Goal: Navigation & Orientation: Understand site structure

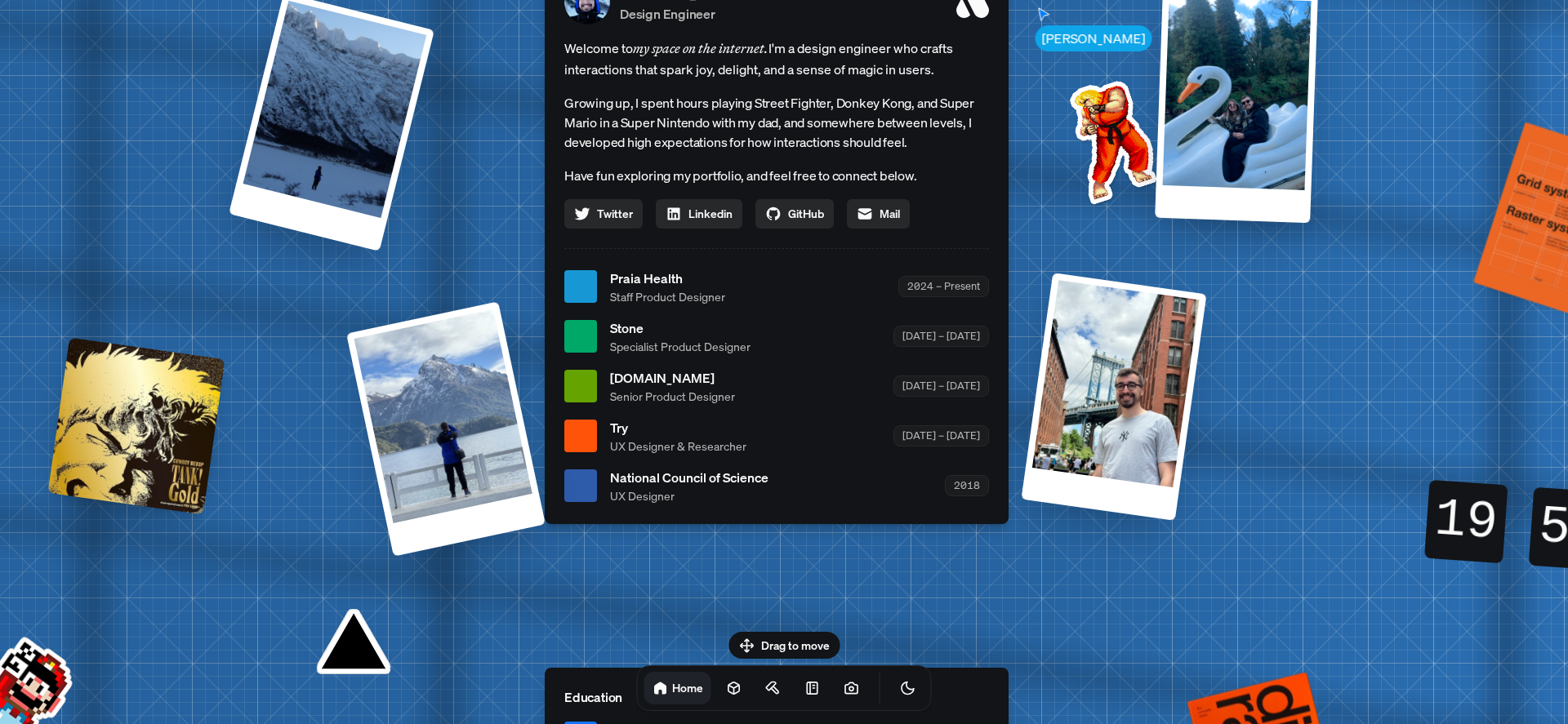
click at [1095, 92] on img at bounding box center [1110, 139] width 165 height 165
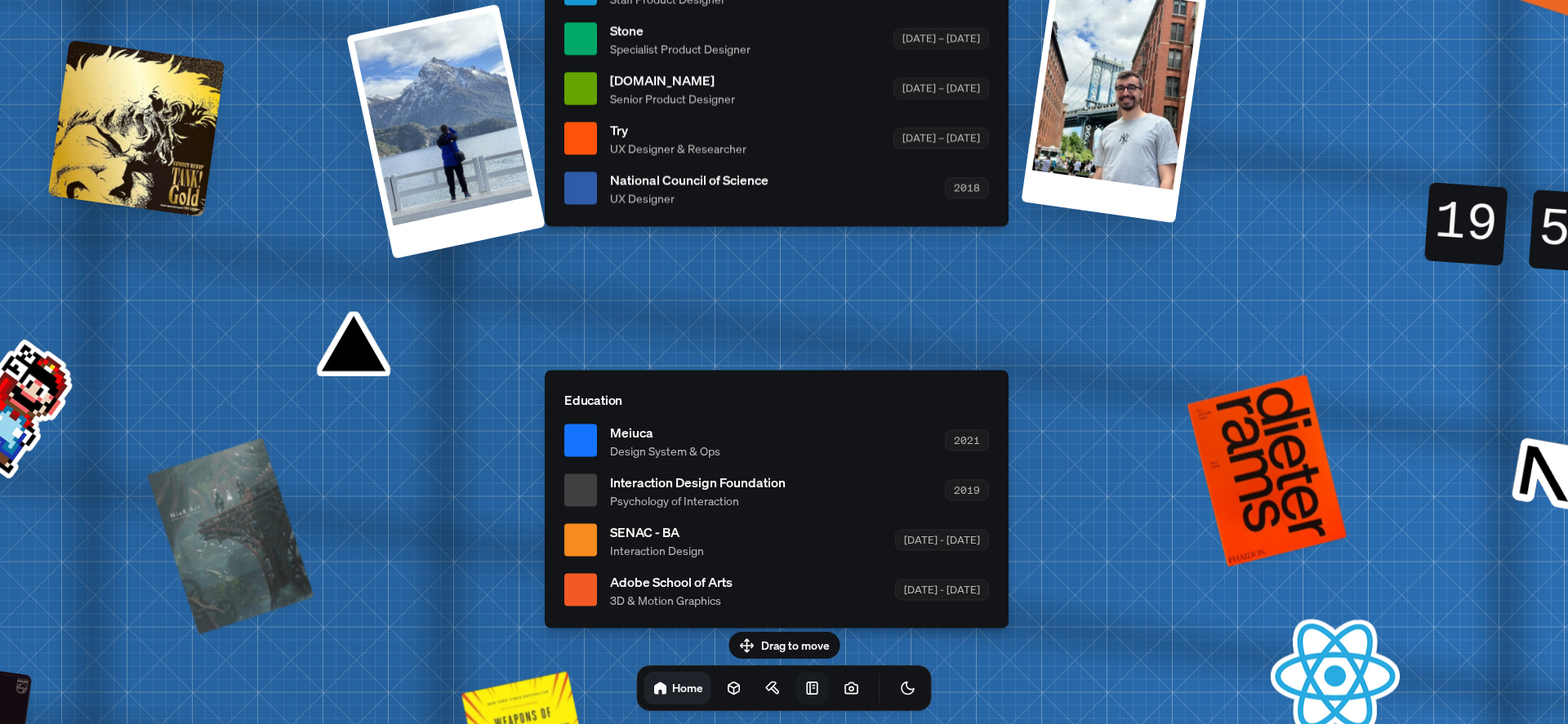
click at [796, 689] on link at bounding box center [813, 689] width 33 height 33
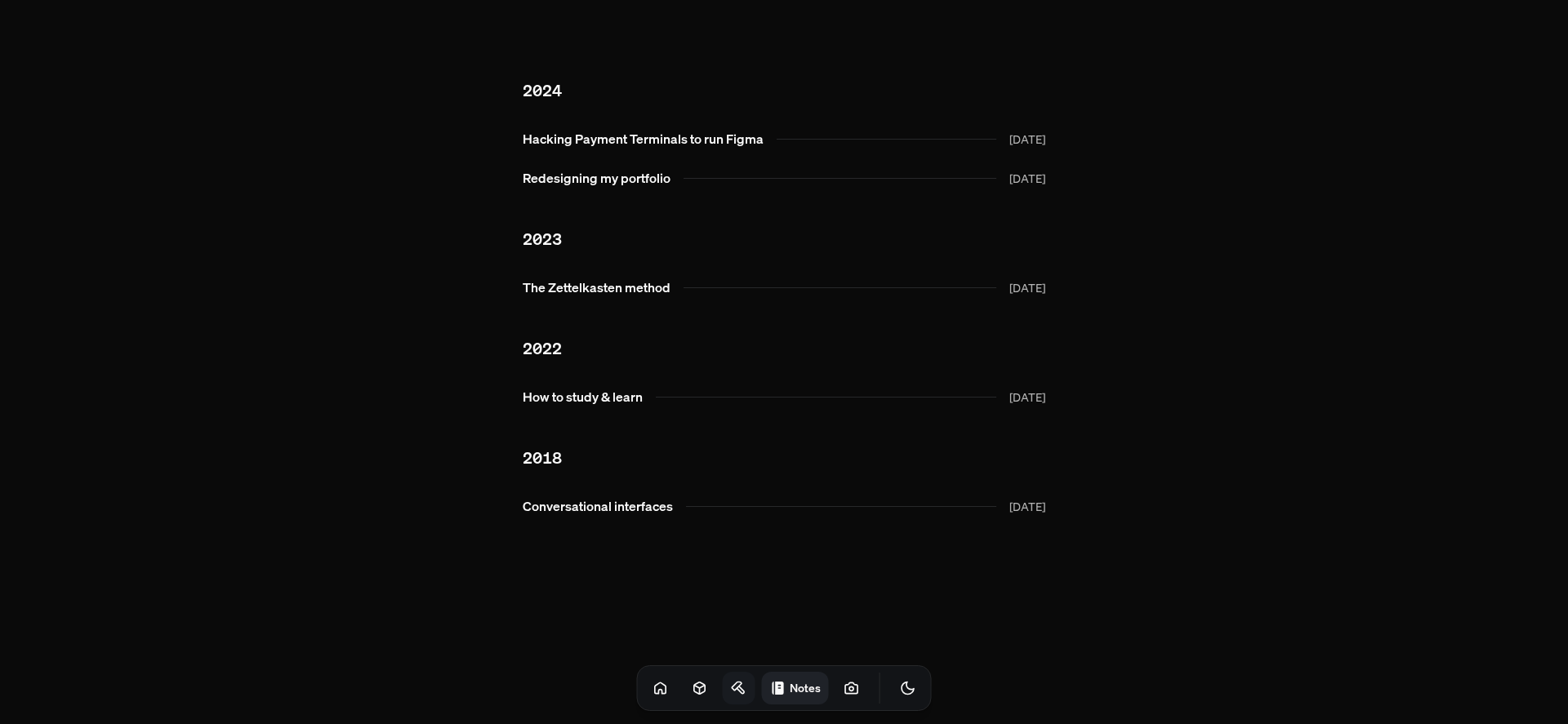
click at [723, 687] on link at bounding box center [739, 689] width 33 height 33
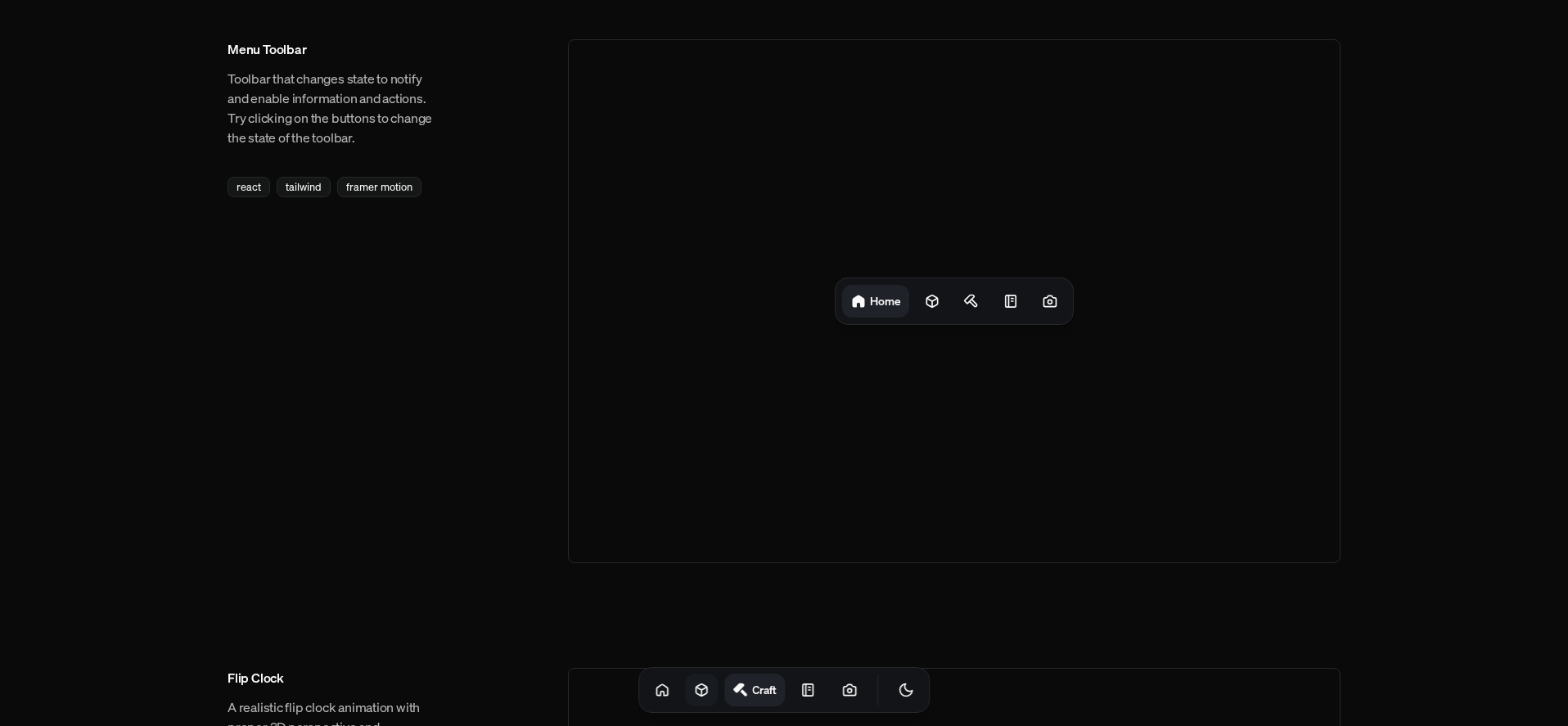
click at [697, 689] on icon at bounding box center [702, 690] width 11 height 12
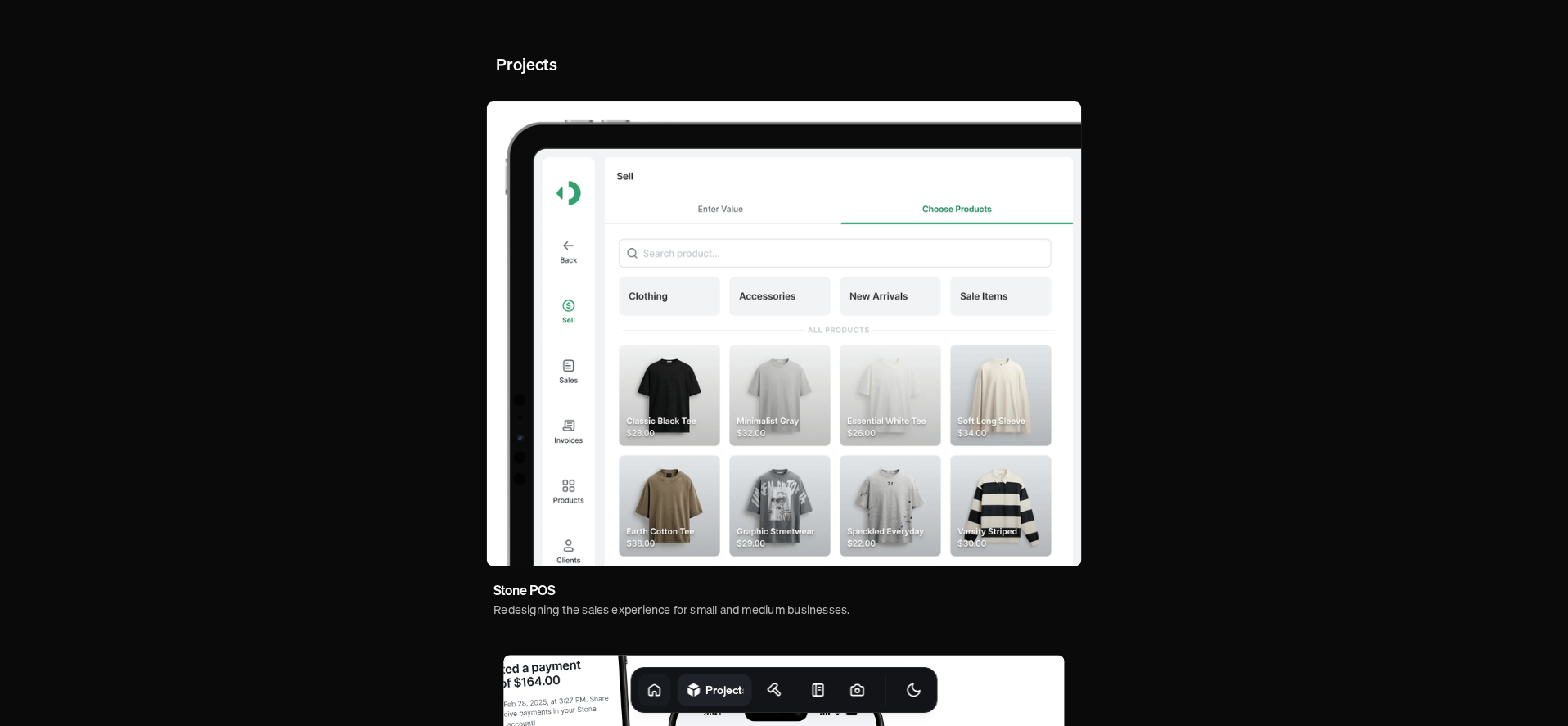
click at [647, 689] on icon at bounding box center [655, 690] width 16 height 16
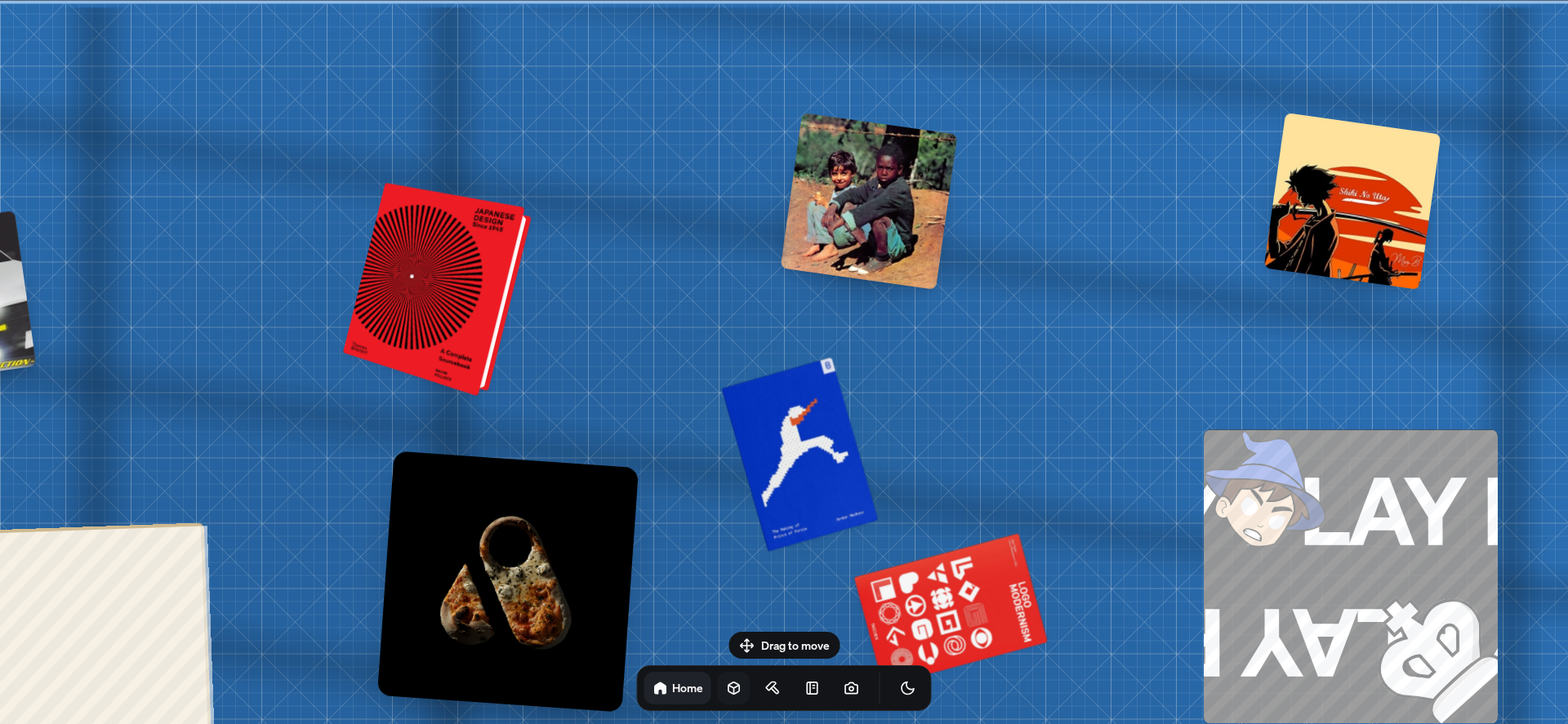
click at [451, 308] on div at bounding box center [440, 291] width 175 height 205
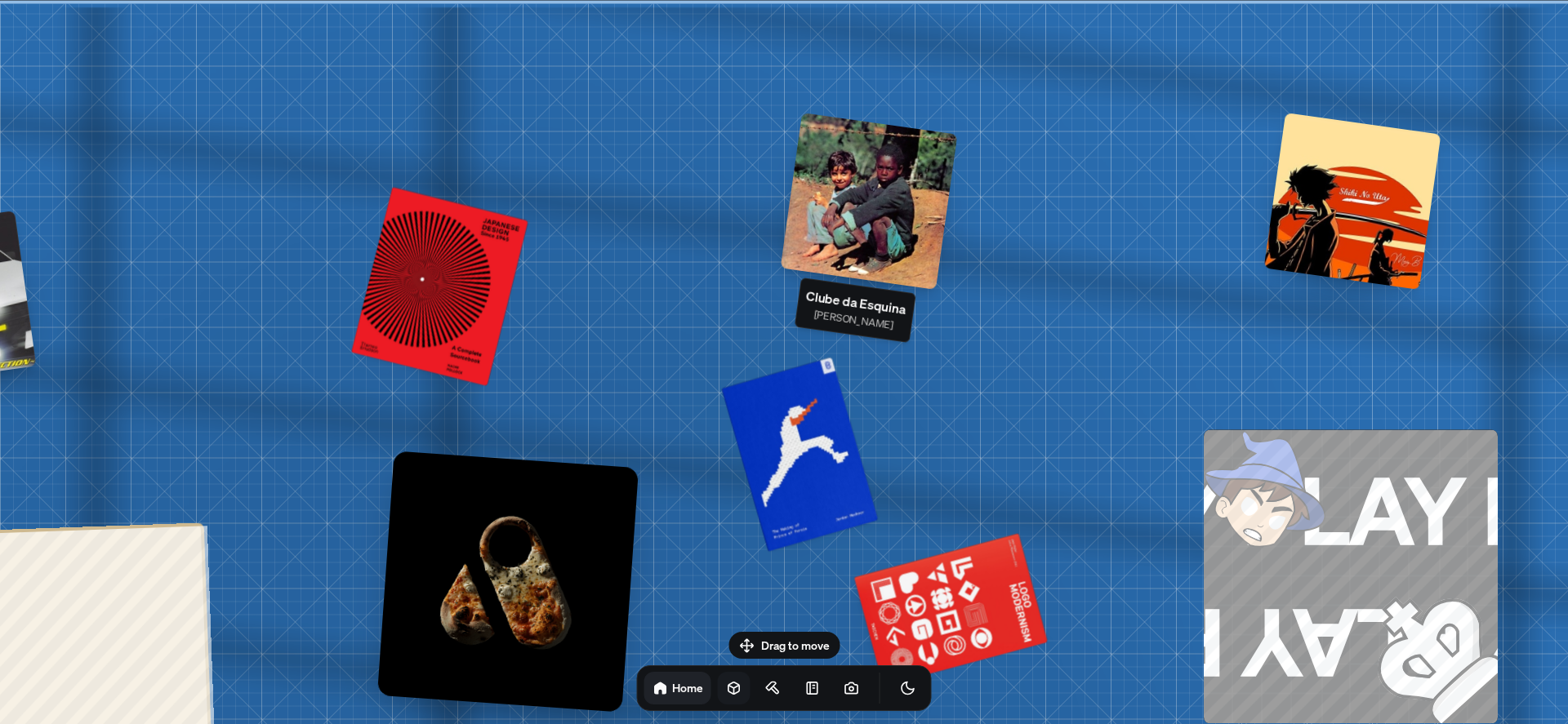
click at [874, 215] on div at bounding box center [869, 201] width 177 height 177
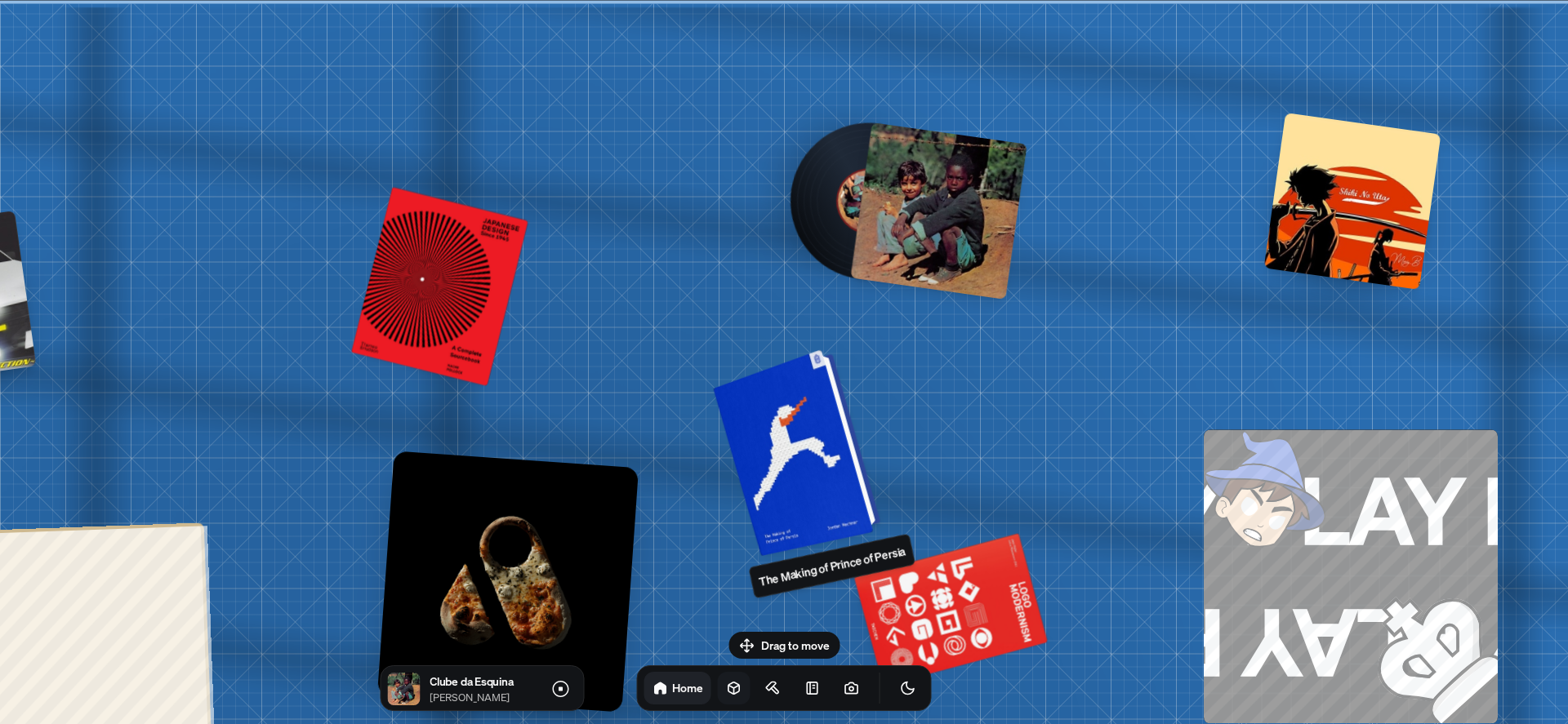
click at [820, 459] on div at bounding box center [799, 450] width 155 height 199
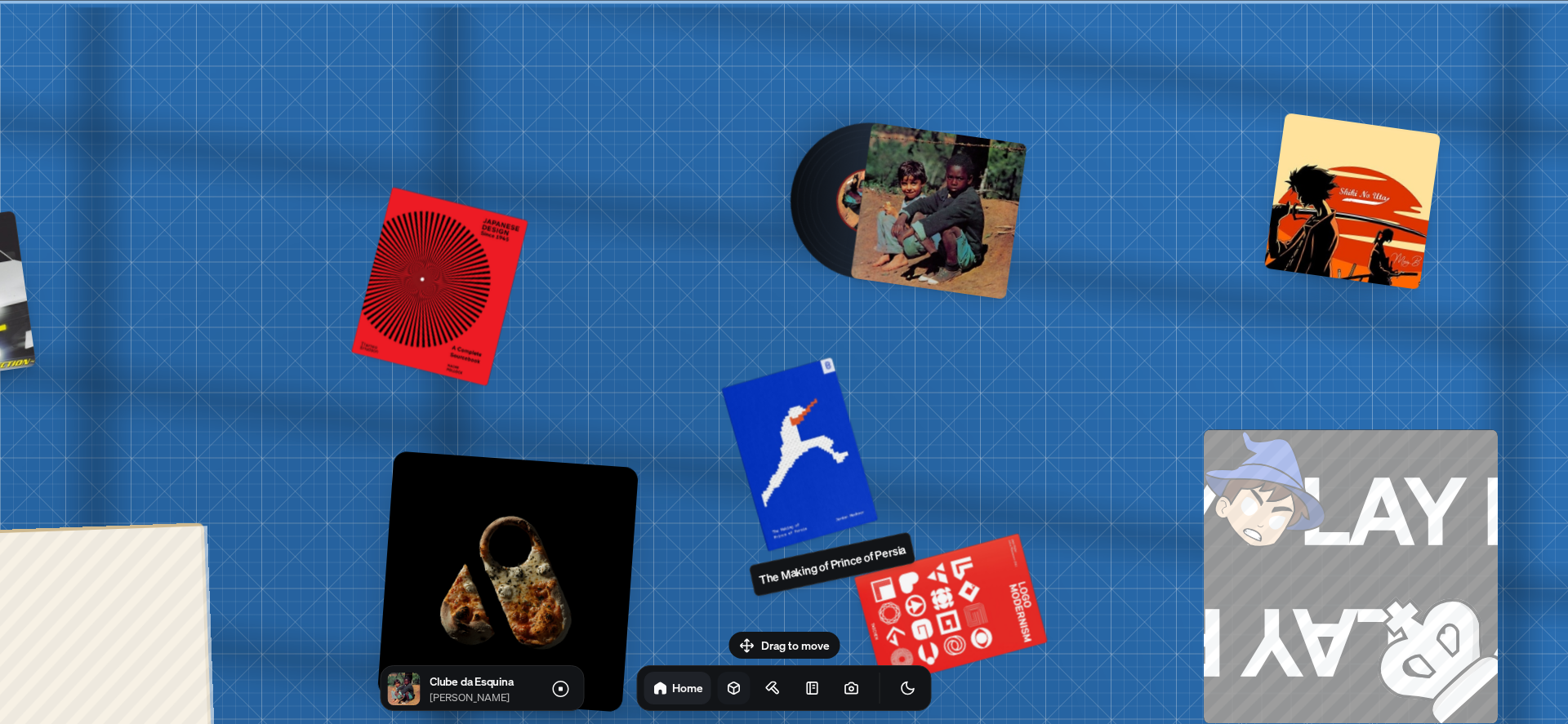
click at [876, 561] on p "The Making of Prince of Persia" at bounding box center [833, 564] width 149 height 48
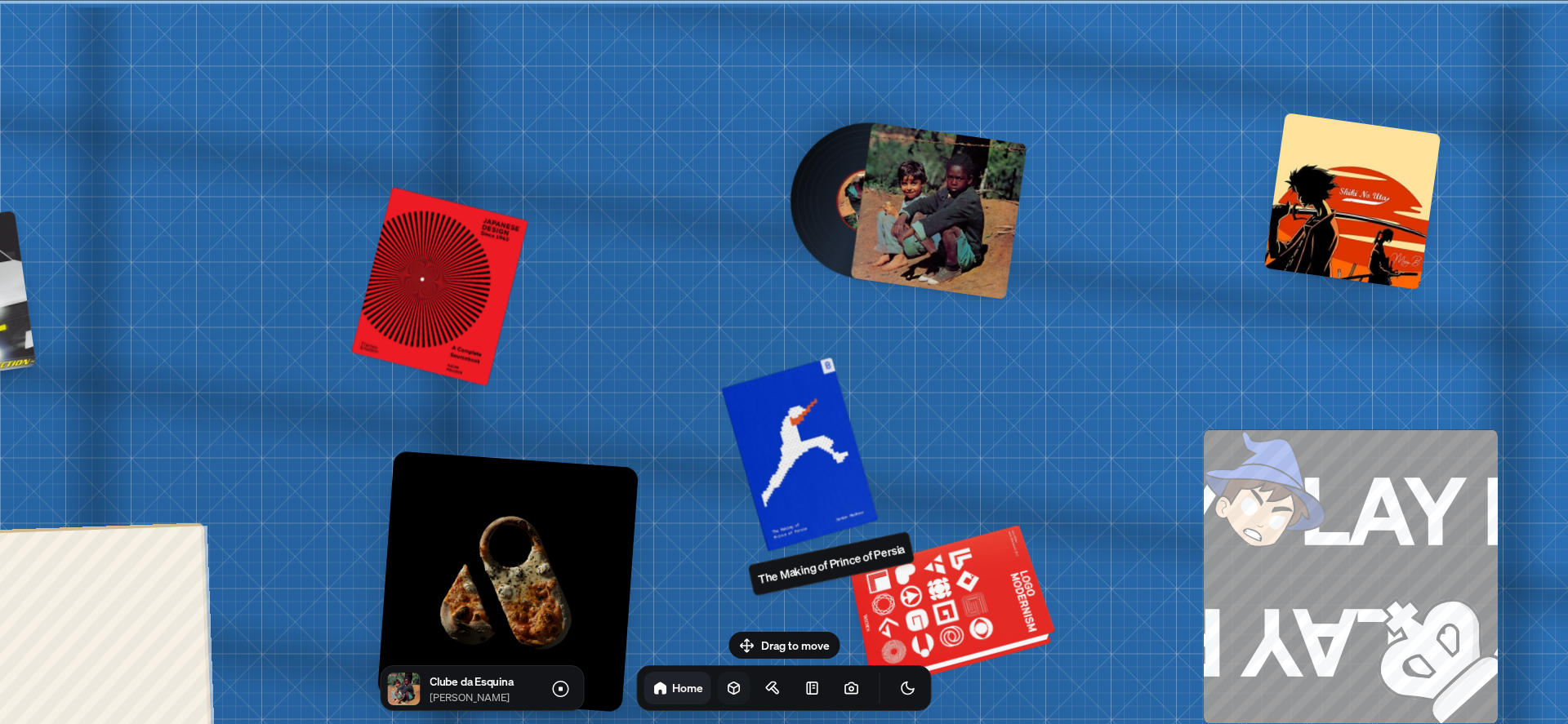
click at [971, 634] on div at bounding box center [954, 610] width 198 height 151
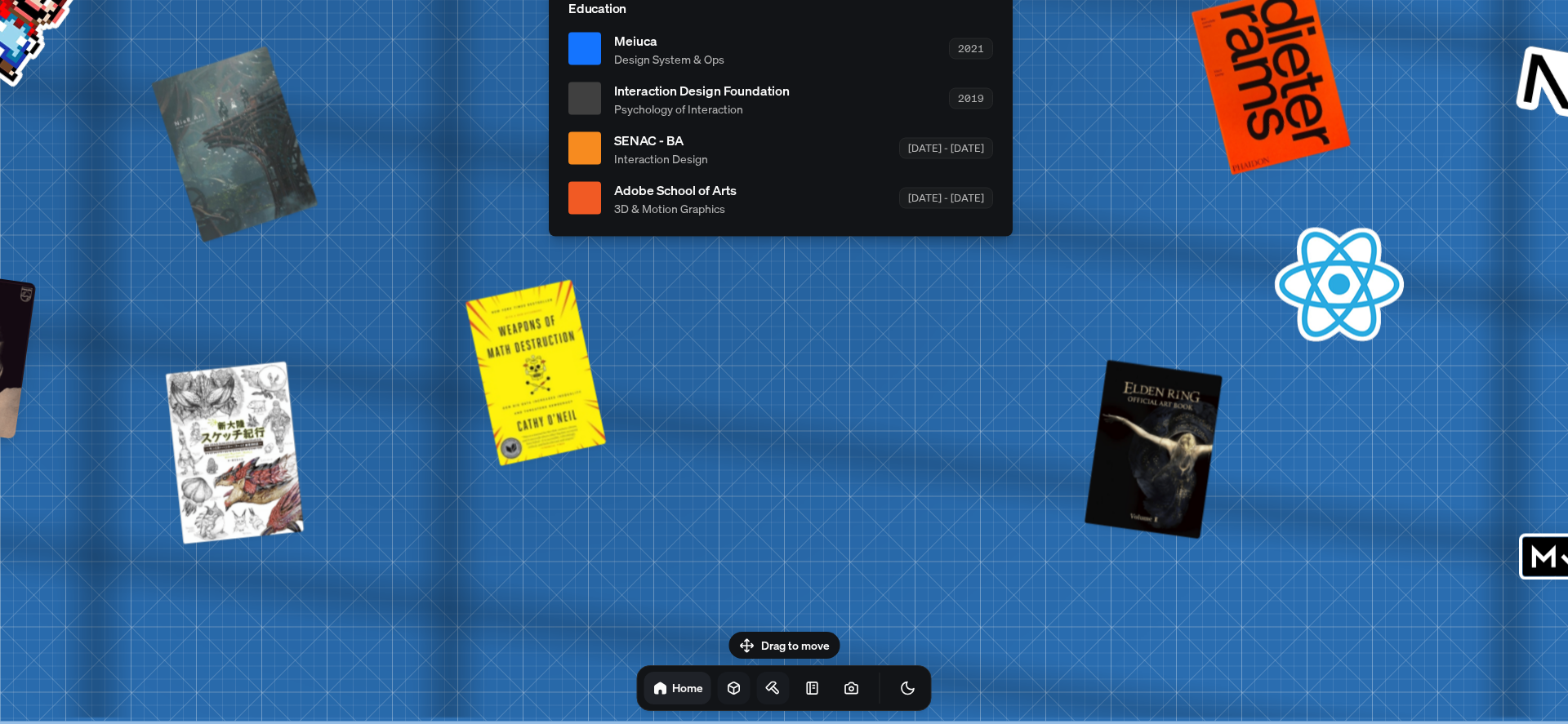
click at [757, 694] on link at bounding box center [774, 689] width 33 height 33
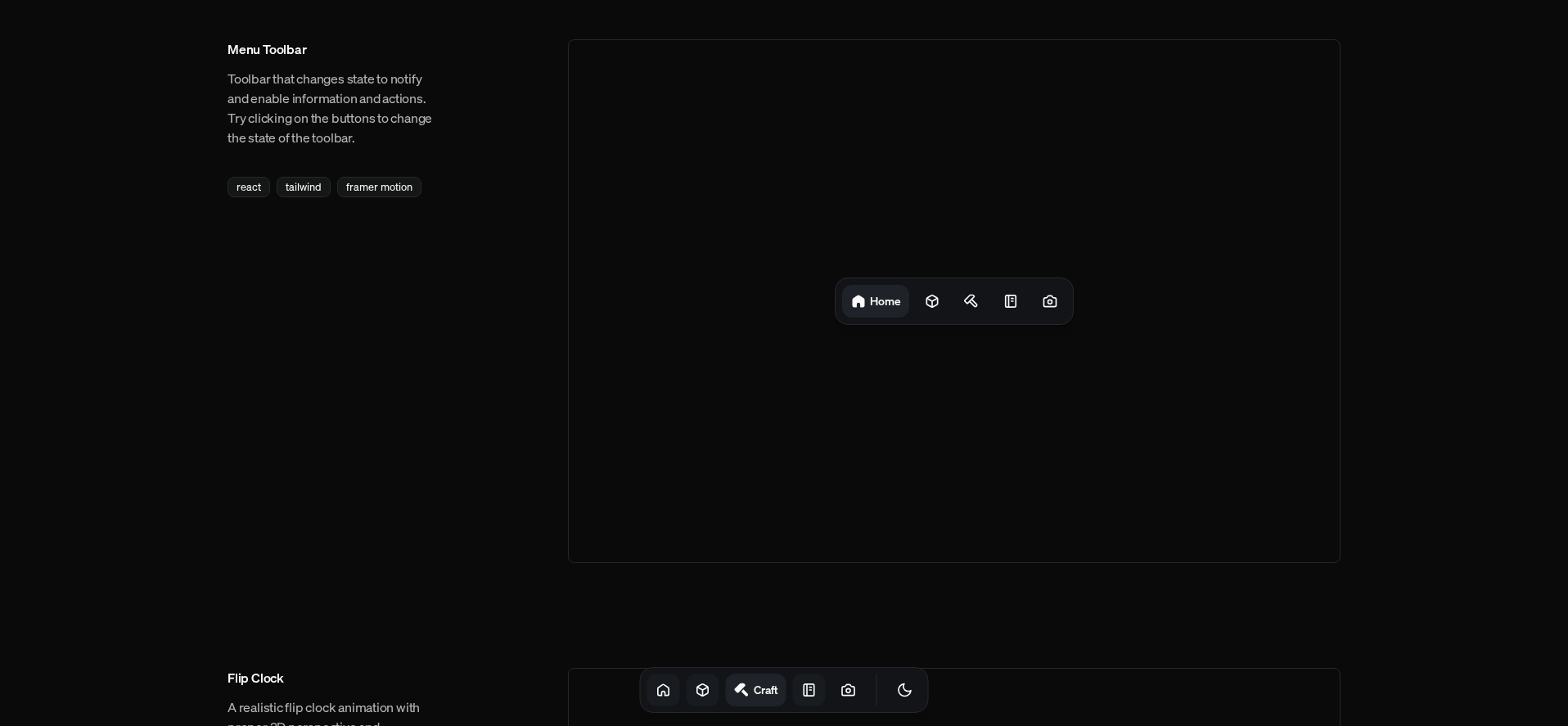
click at [793, 698] on link at bounding box center [809, 690] width 33 height 33
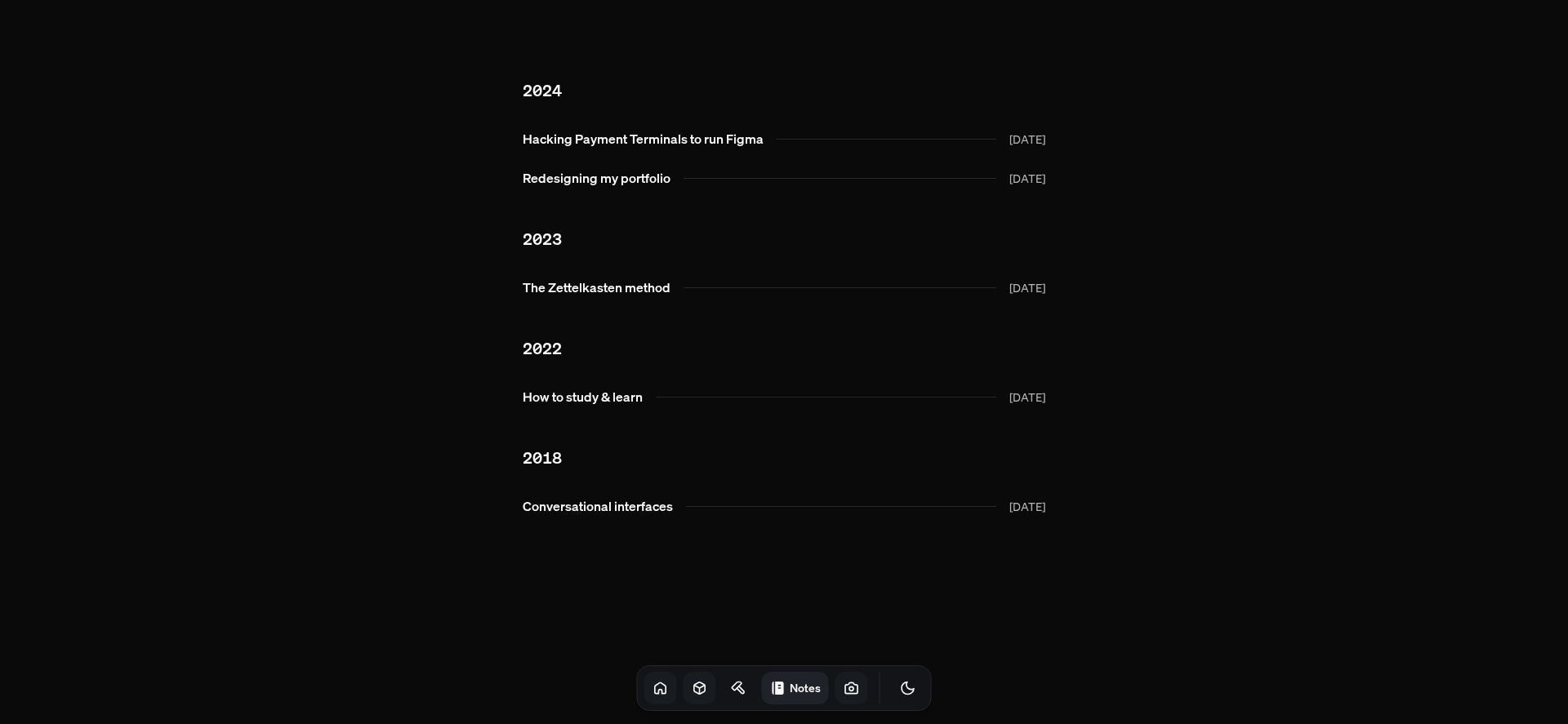
click at [835, 684] on link at bounding box center [852, 689] width 33 height 33
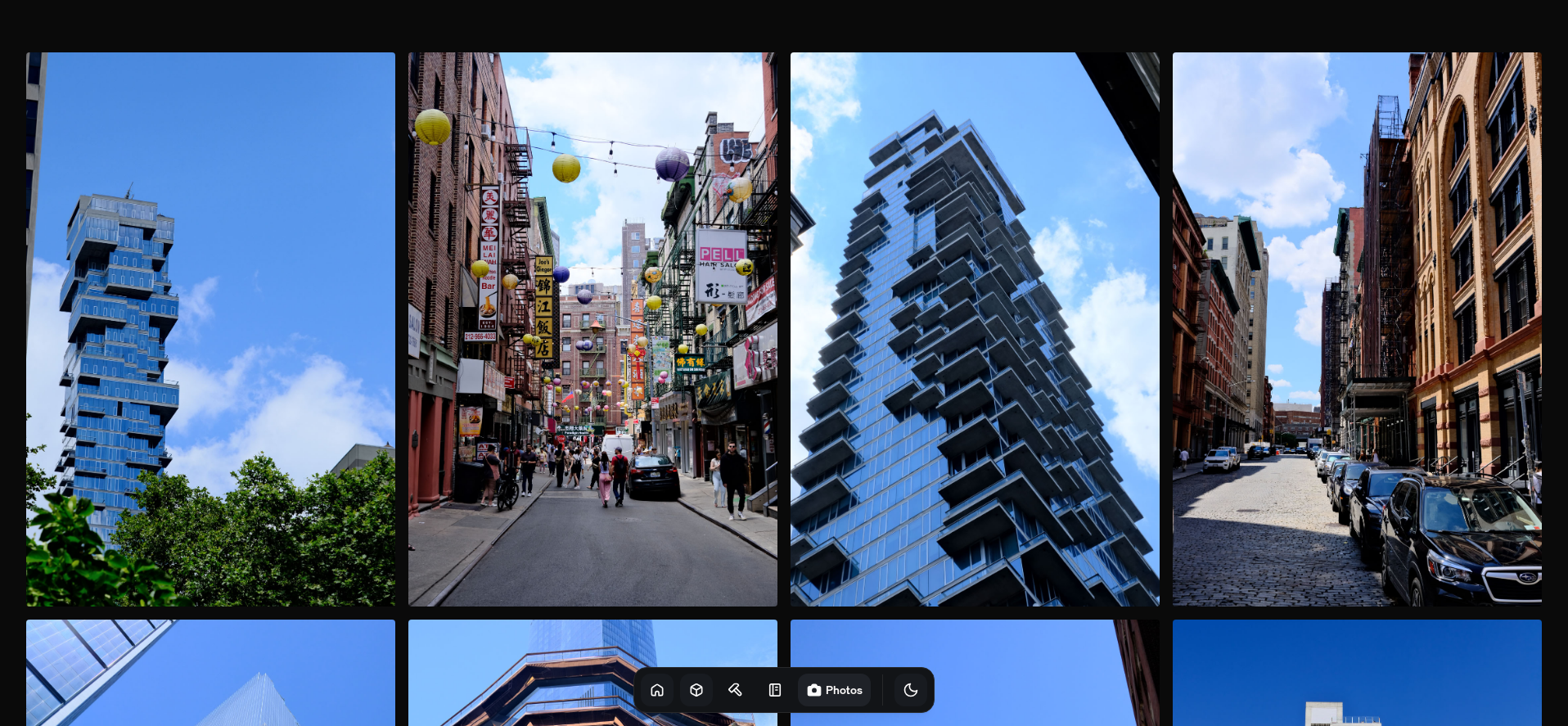
click at [894, 690] on button "Toggle Theme" at bounding box center [911, 690] width 33 height 33
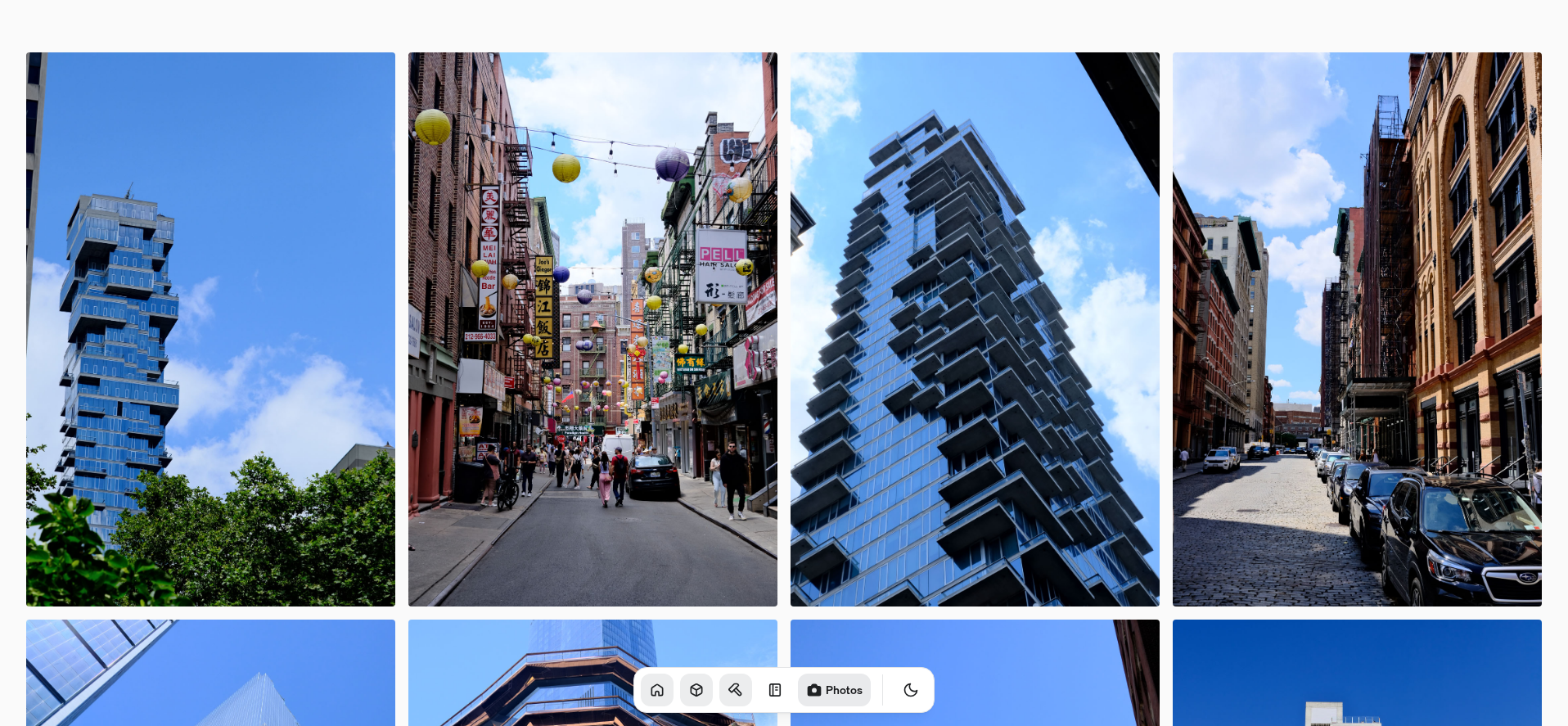
click at [719, 681] on link at bounding box center [736, 690] width 33 height 33
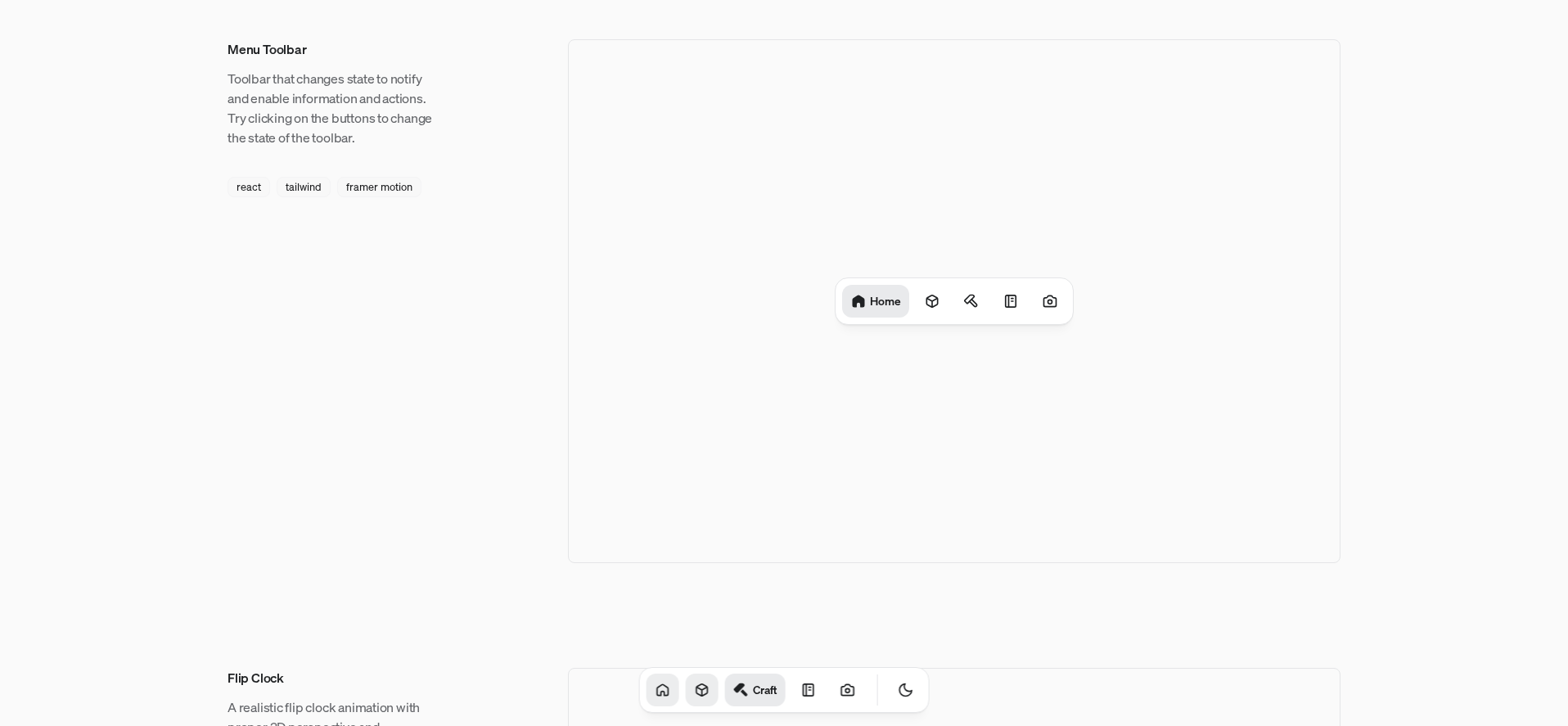
click at [697, 684] on icon at bounding box center [702, 690] width 11 height 12
click at [899, 688] on icon "Toggle Theme" at bounding box center [904, 690] width 12 height 12
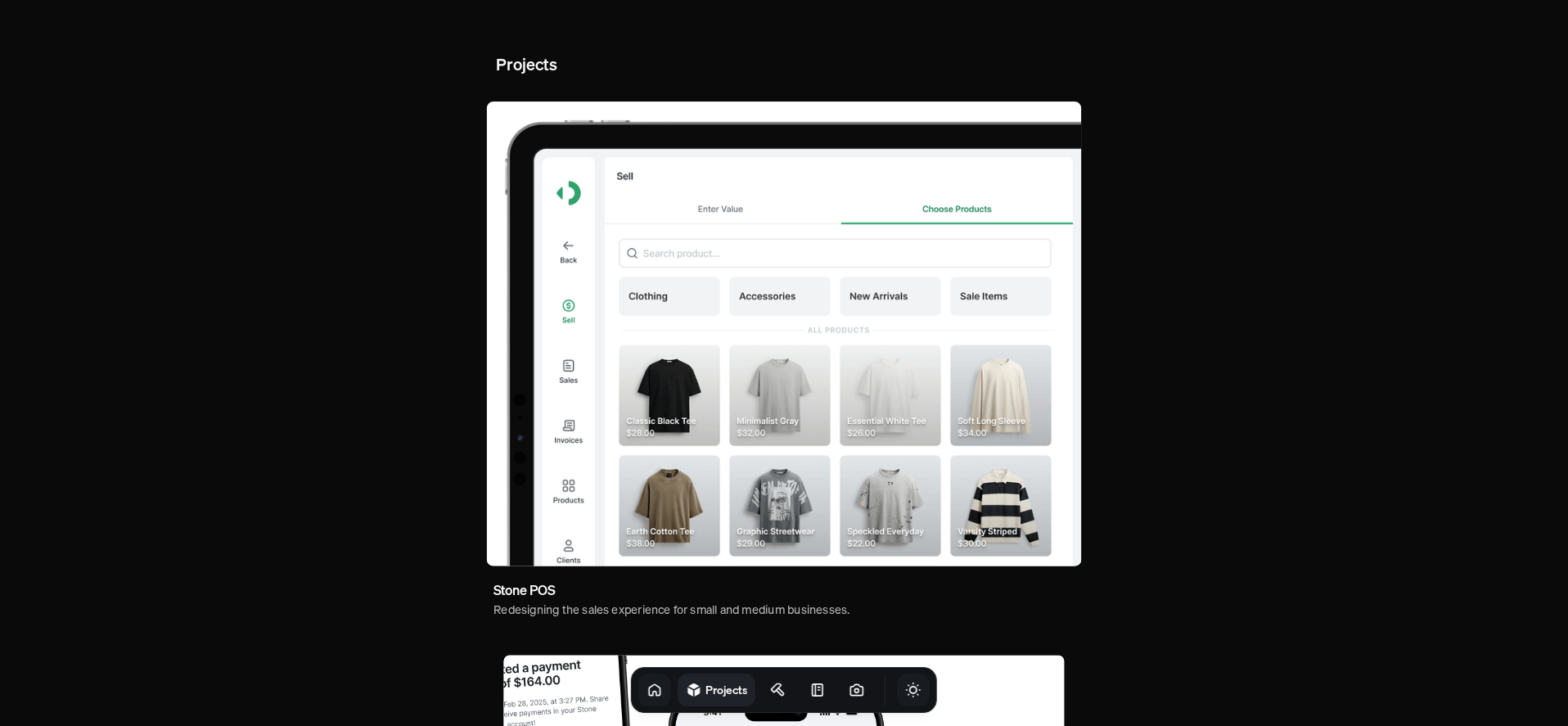
click at [647, 689] on icon at bounding box center [655, 690] width 16 height 16
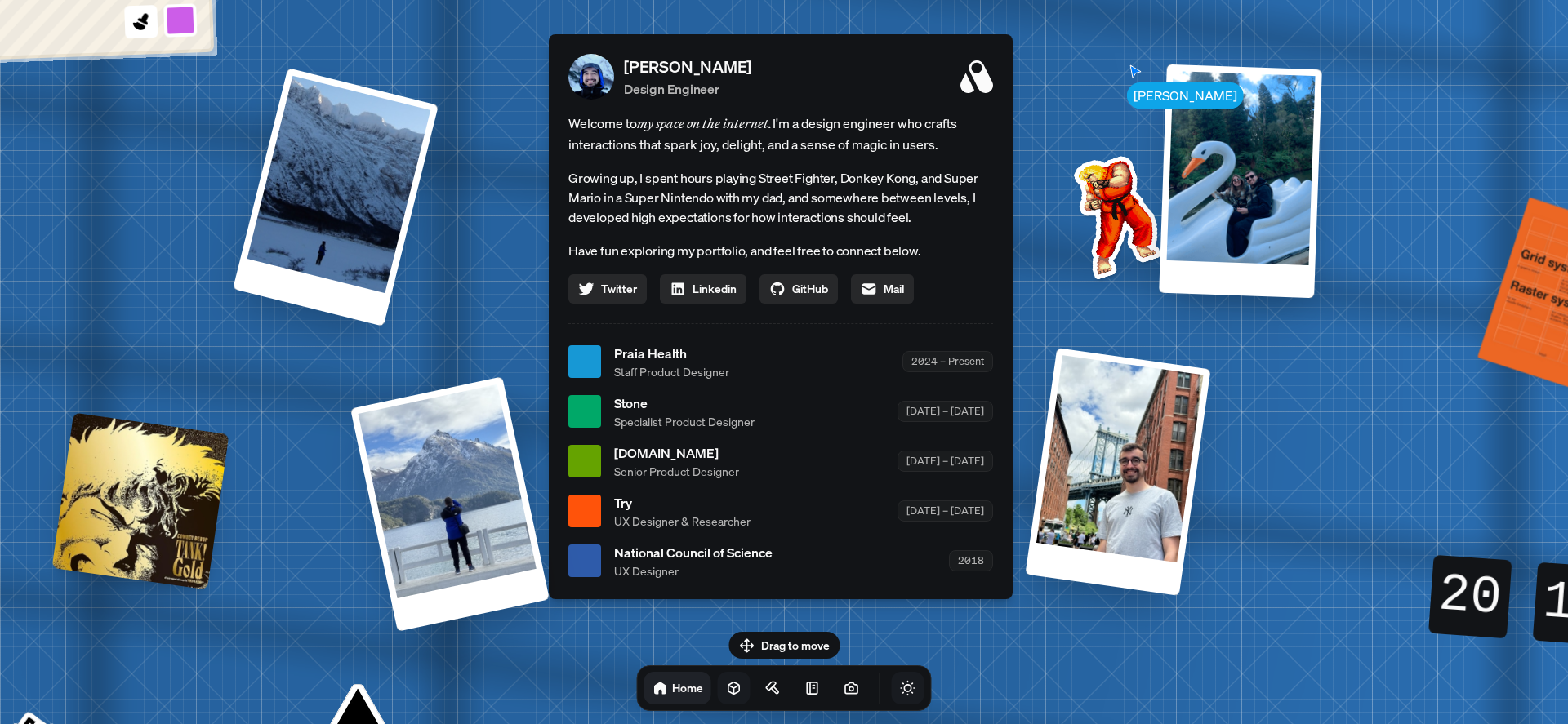
click at [0, 0] on icon "Toggle Audio" at bounding box center [0, 0] width 0 height 0
click at [1090, 147] on div "[PERSON_NAME] [PERSON_NAME] Design Engineer Welcome to my space on the internet…" at bounding box center [784, 362] width 2444 height 2138
click at [795, 141] on span "Welcome to my space on the internet. I'm a design engineer who crafts interacti…" at bounding box center [780, 134] width 424 height 43
click at [610, 402] on li "Stone Specialist Product Designer [DATE] – [DATE]" at bounding box center [780, 412] width 424 height 36
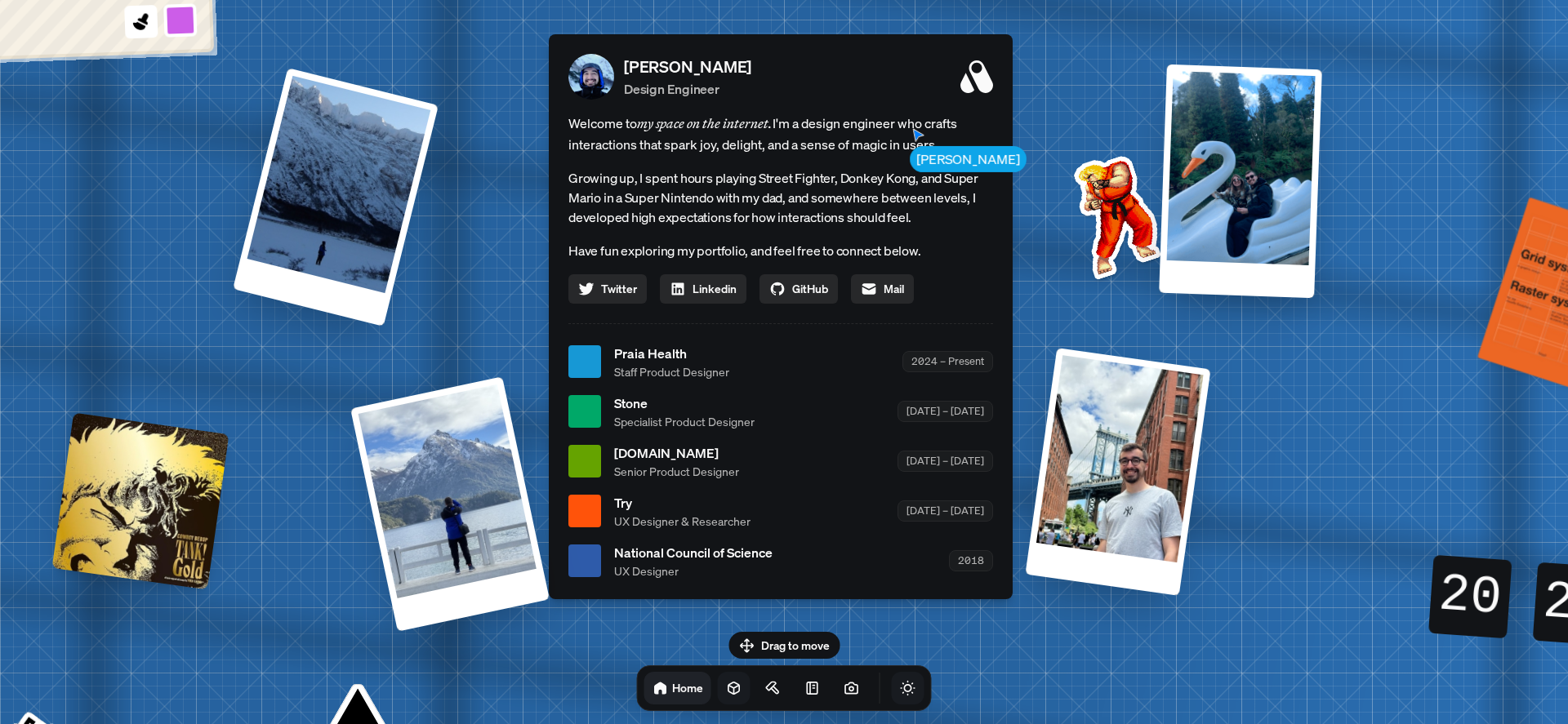
click at [622, 438] on ul "Praia Health Staff Product Designer 2024 – Present Stone Specialist Product Des…" at bounding box center [780, 461] width 424 height 236
click at [634, 459] on span "[DOMAIN_NAME]" at bounding box center [676, 453] width 125 height 20
